Goal: Task Accomplishment & Management: Manage account settings

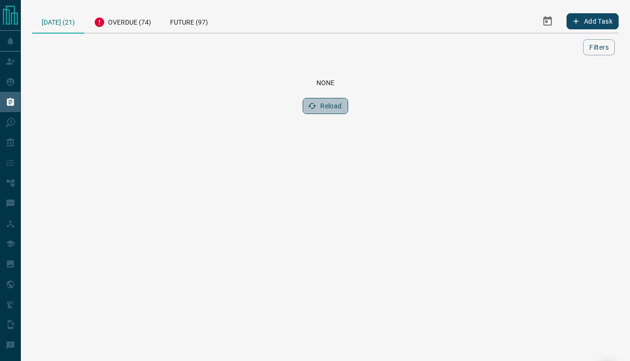
click at [328, 109] on button "Reload" at bounding box center [325, 106] width 45 height 16
click at [120, 22] on div "Overdue (74)" at bounding box center [119, 20] width 76 height 23
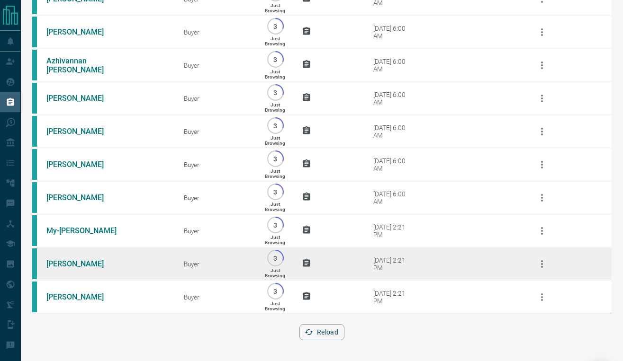
scroll to position [2325, 0]
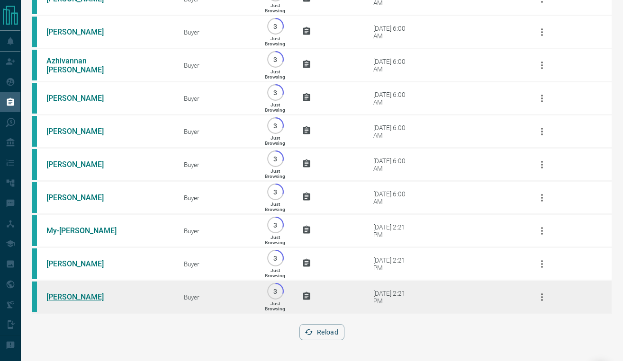
click at [67, 295] on link "[PERSON_NAME]" at bounding box center [81, 297] width 71 height 9
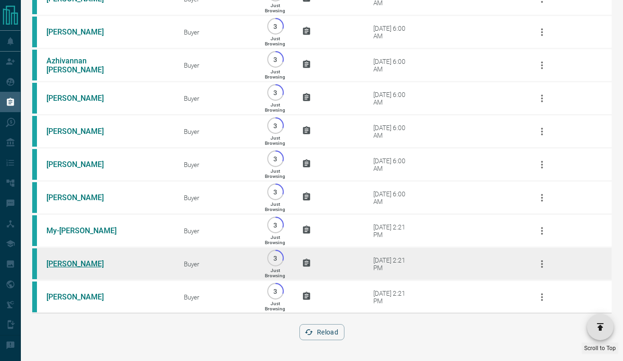
click at [63, 262] on link "[PERSON_NAME]" at bounding box center [81, 264] width 71 height 9
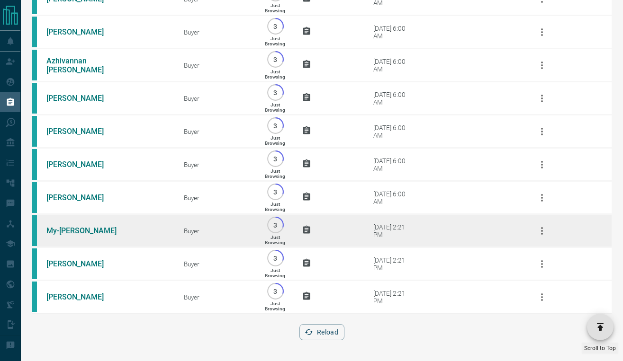
click at [58, 228] on link "My-[PERSON_NAME]" at bounding box center [81, 230] width 71 height 9
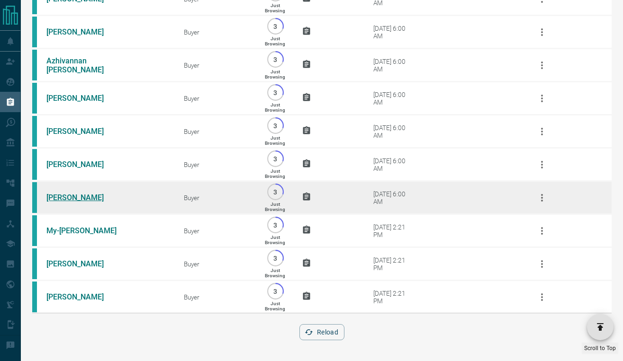
click at [61, 193] on link "[PERSON_NAME]" at bounding box center [81, 197] width 71 height 9
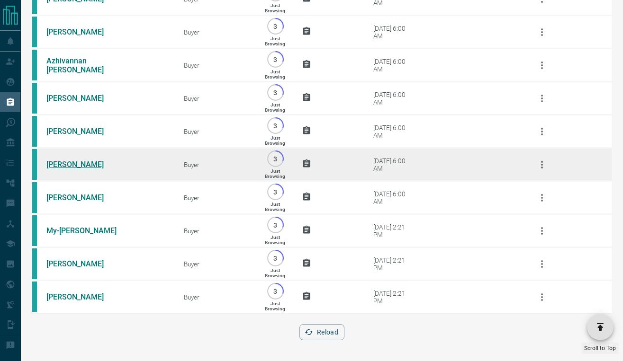
click at [62, 160] on link "[PERSON_NAME]" at bounding box center [81, 164] width 71 height 9
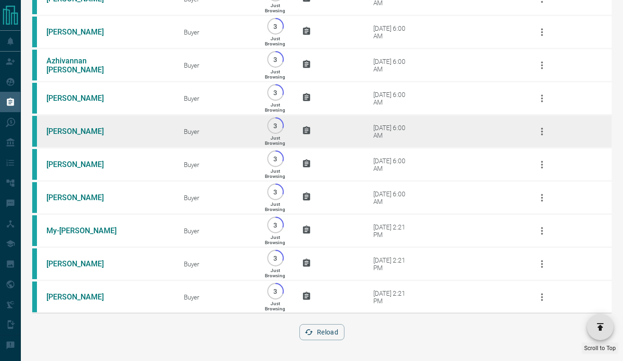
drag, startPoint x: 61, startPoint y: 122, endPoint x: 64, endPoint y: 113, distance: 9.6
click at [61, 127] on link "[PERSON_NAME]" at bounding box center [81, 131] width 71 height 9
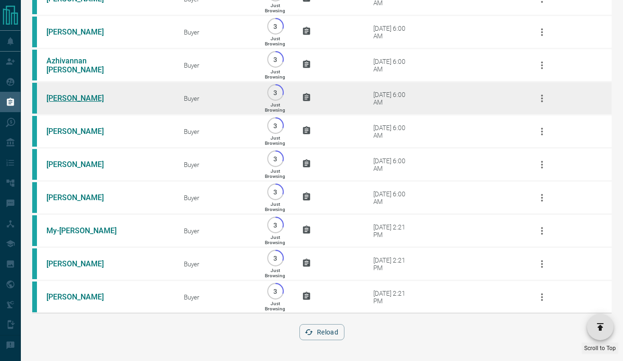
click at [61, 94] on link "[PERSON_NAME]" at bounding box center [81, 98] width 71 height 9
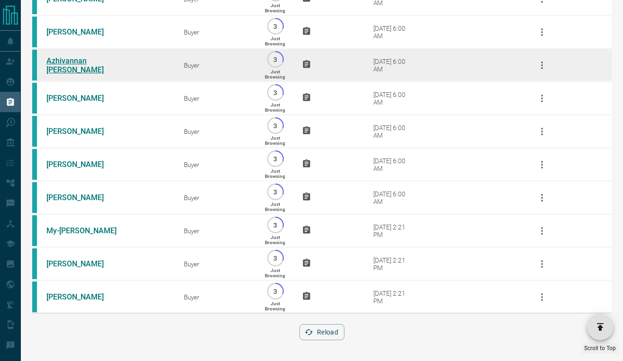
click at [71, 56] on link "Azhivannan [PERSON_NAME]" at bounding box center [81, 65] width 71 height 18
